Goal: Task Accomplishment & Management: Manage account settings

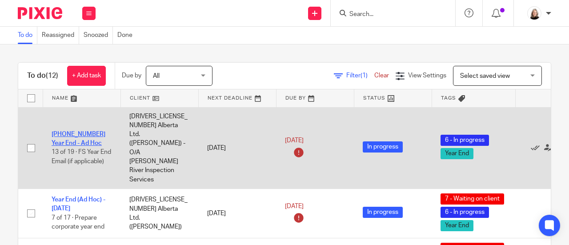
click at [89, 131] on link "08-2021-2023 Year End - Ad Hoc" at bounding box center [79, 138] width 54 height 15
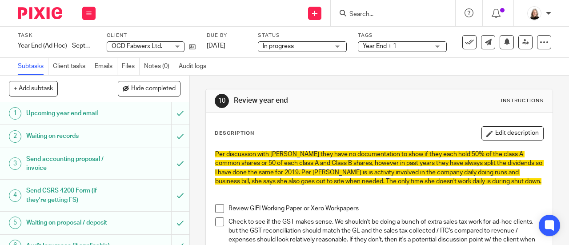
click at [384, 13] on input "Search" at bounding box center [389, 15] width 80 height 8
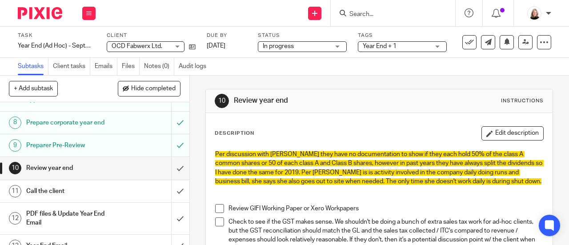
scroll to position [222, 0]
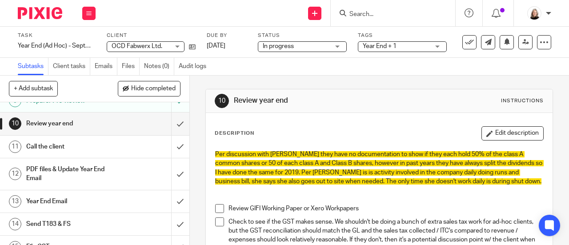
click at [383, 9] on form at bounding box center [396, 13] width 95 height 11
click at [383, 16] on input "Search" at bounding box center [389, 15] width 80 height 8
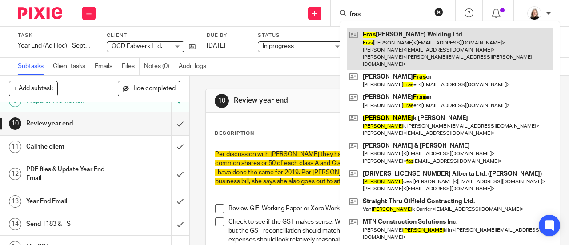
type input "fras"
click at [388, 40] on link at bounding box center [450, 49] width 206 height 42
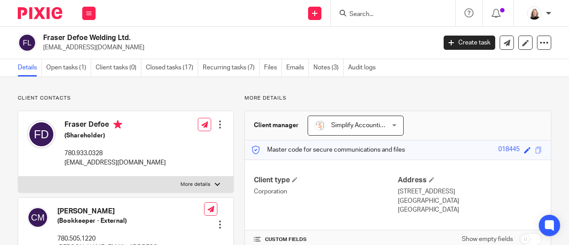
click at [26, 14] on img at bounding box center [40, 13] width 44 height 12
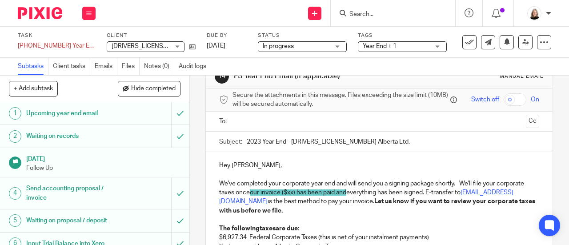
scroll to position [44, 0]
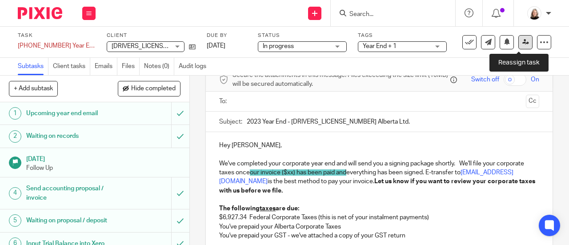
click at [523, 41] on icon at bounding box center [526, 42] width 7 height 7
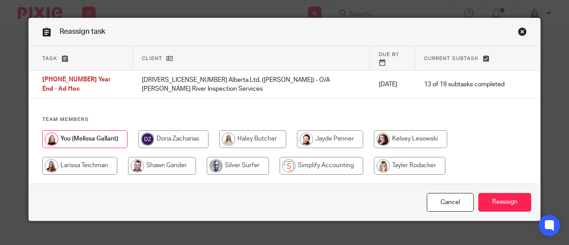
click at [303, 157] on input "radio" at bounding box center [322, 166] width 84 height 18
radio input "true"
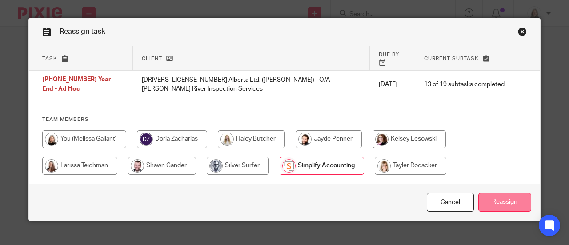
click at [498, 193] on input "Reassign" at bounding box center [505, 202] width 53 height 19
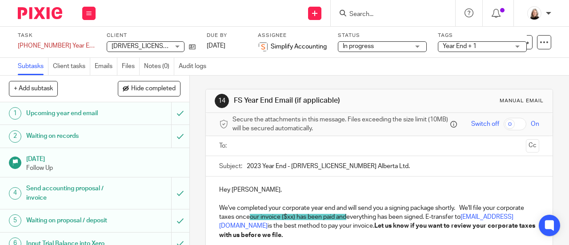
drag, startPoint x: 34, startPoint y: 11, endPoint x: 32, endPoint y: 2, distance: 9.1
click at [35, 11] on img at bounding box center [40, 13] width 44 height 12
